Goal: Information Seeking & Learning: Learn about a topic

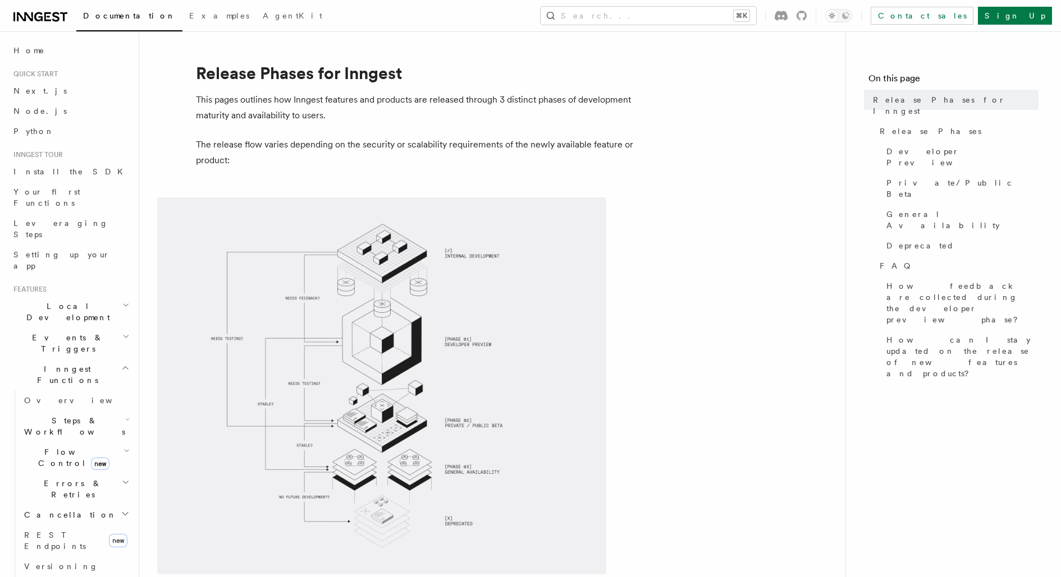
click at [117, 15] on span "Documentation" at bounding box center [129, 15] width 93 height 9
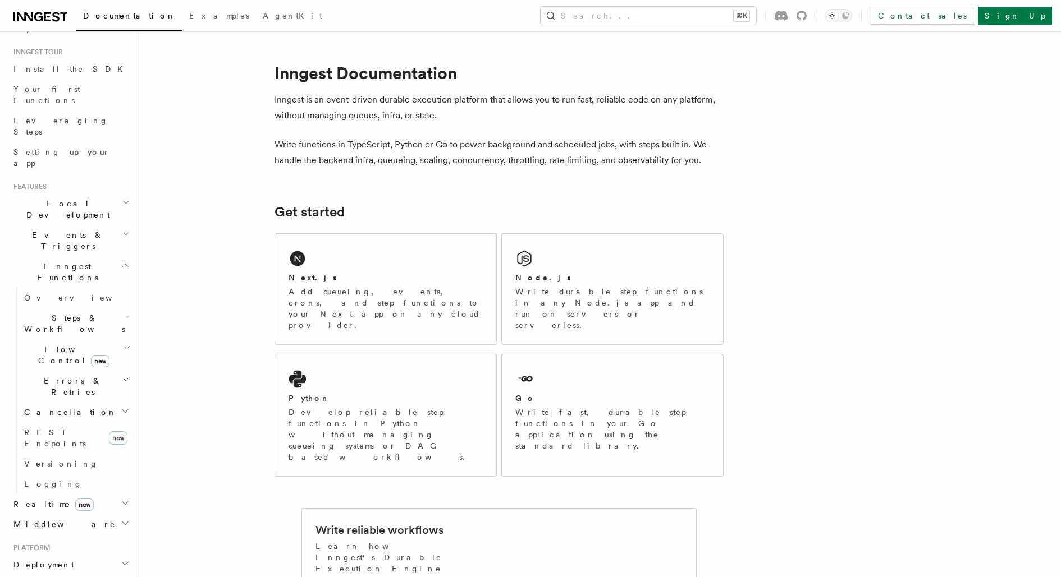
scroll to position [104, 0]
click at [49, 259] on span "Inngest Functions" at bounding box center [65, 270] width 112 height 22
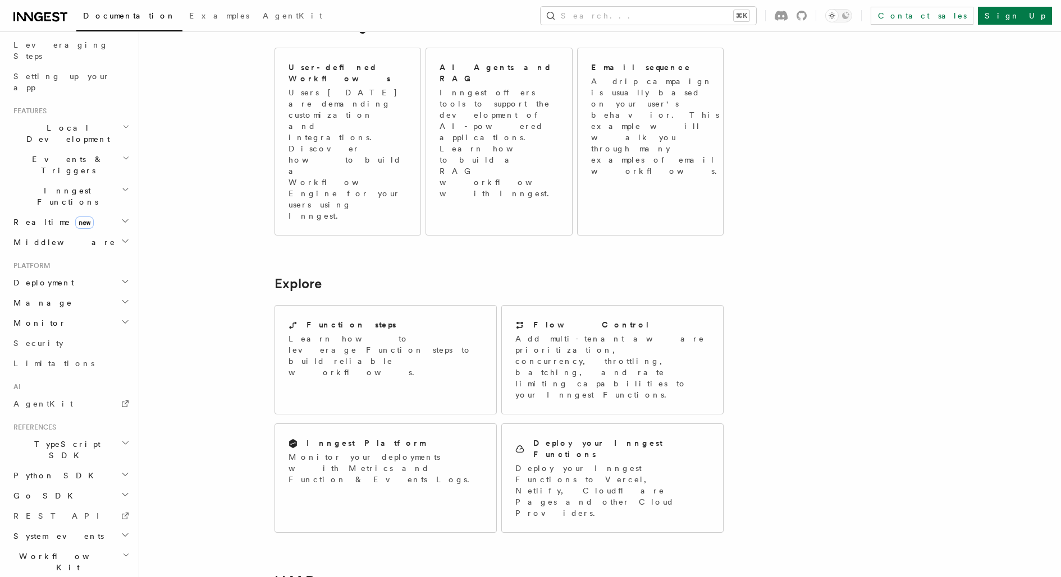
scroll to position [672, 0]
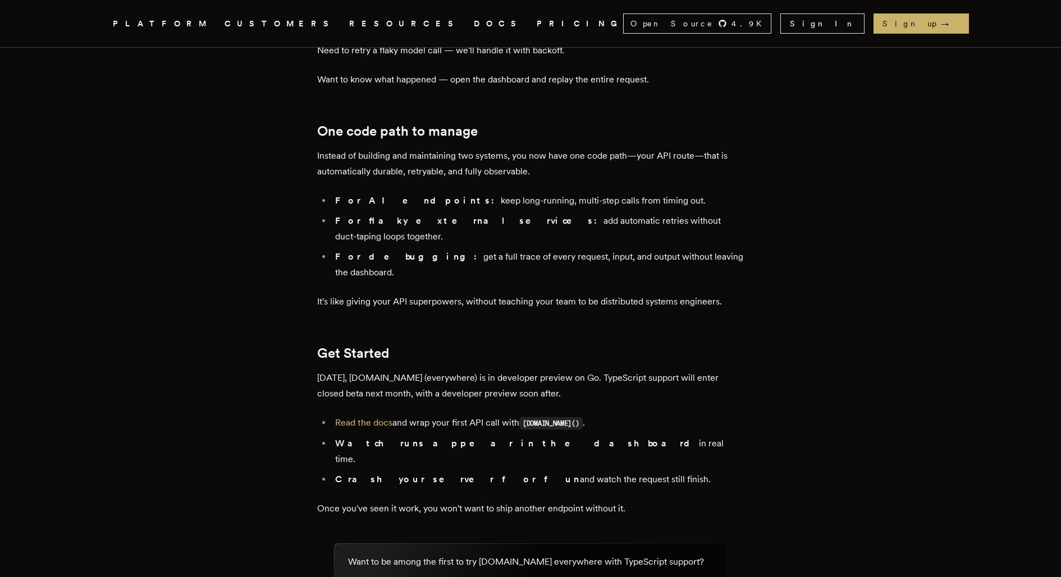
scroll to position [1782, 0]
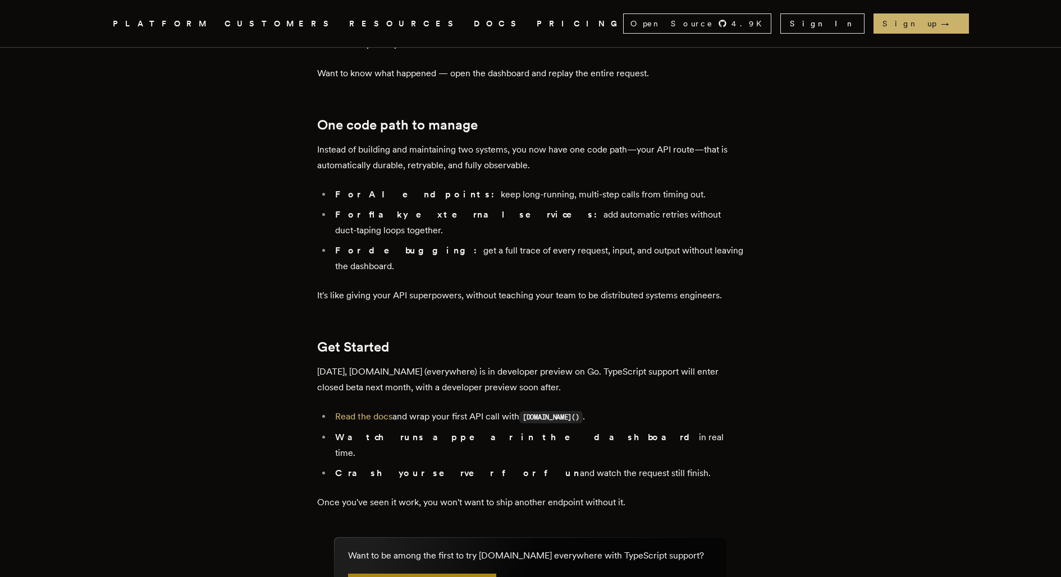
click at [446, 574] on link "Join the TypeScript Preview" at bounding box center [422, 586] width 148 height 25
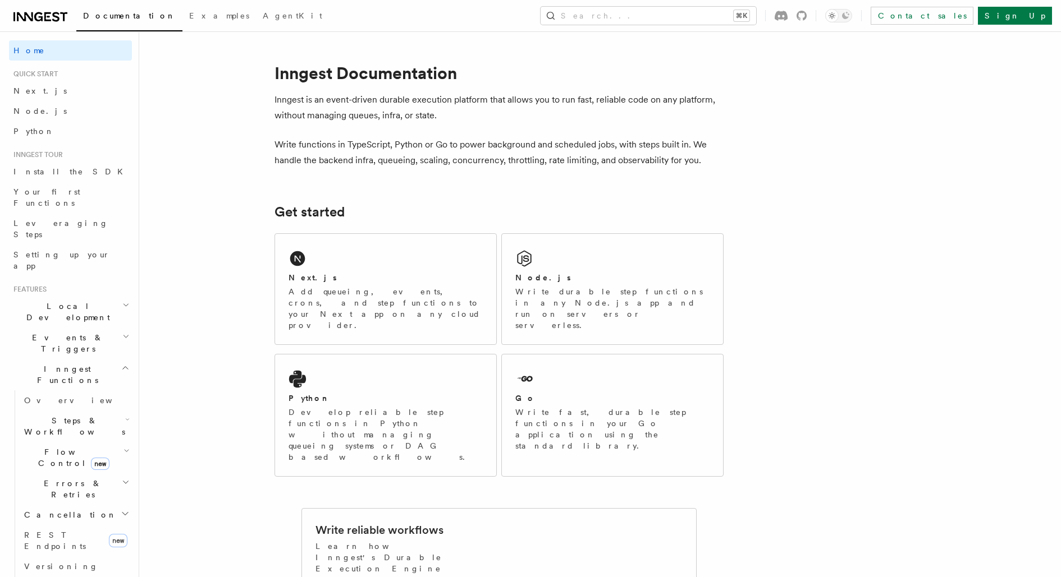
click at [48, 415] on span "Steps & Workflows" at bounding box center [72, 426] width 105 height 22
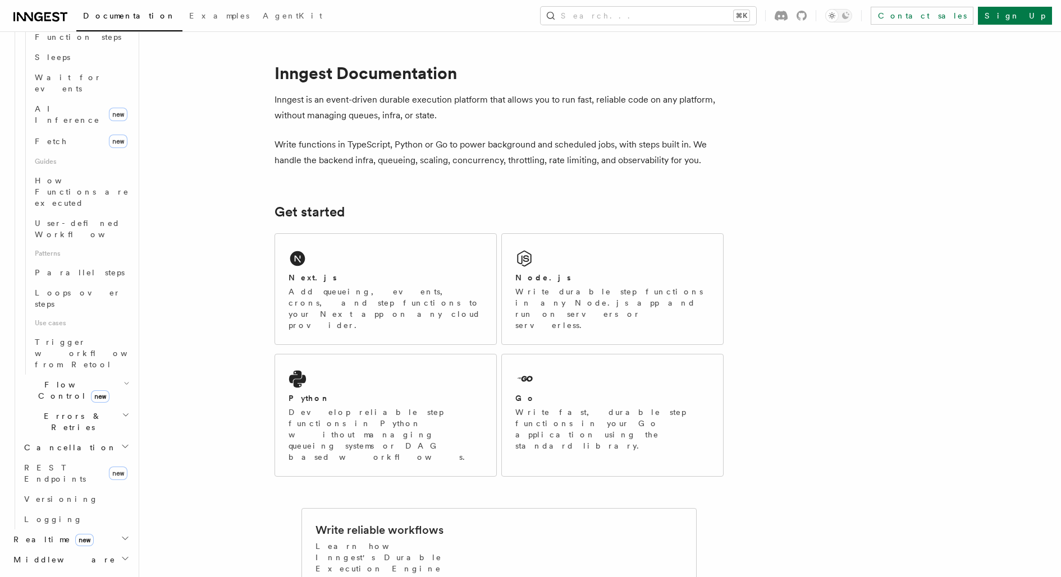
scroll to position [442, 0]
click at [73, 457] on span "REST Endpoints" at bounding box center [55, 467] width 62 height 20
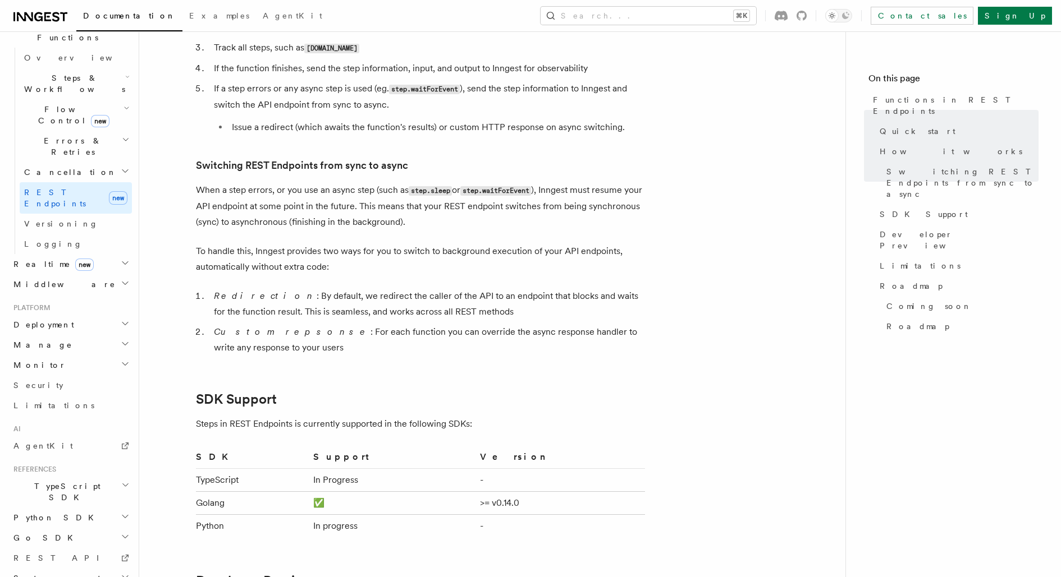
scroll to position [1270, 0]
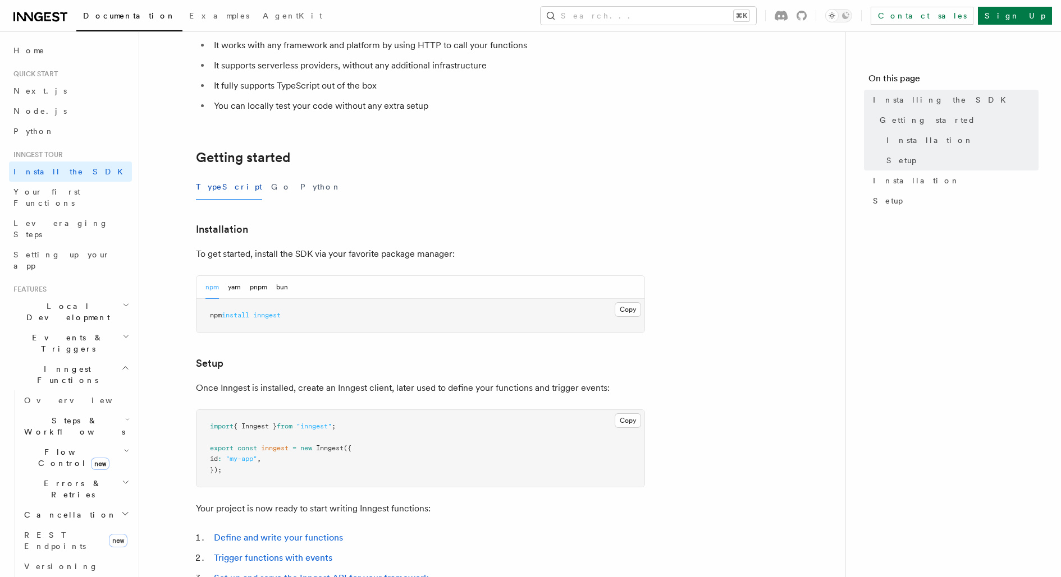
scroll to position [137, 0]
